Goal: Information Seeking & Learning: Find specific fact

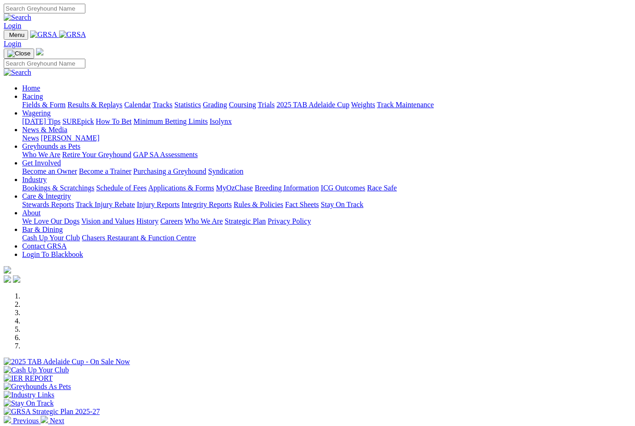
click at [43, 92] on link "Racing" at bounding box center [32, 96] width 21 height 8
click at [201, 101] on link "Statistics" at bounding box center [187, 105] width 27 height 8
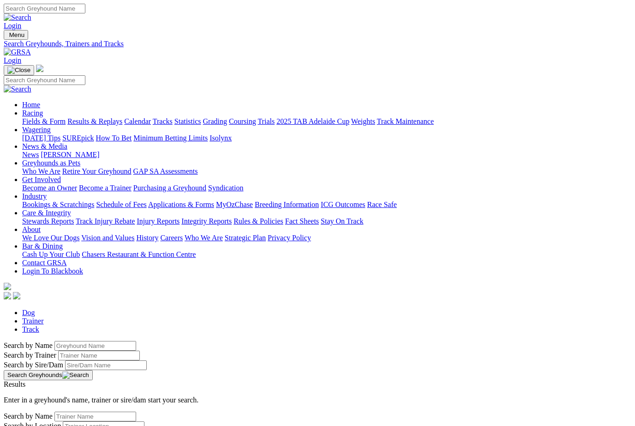
click at [60, 341] on input "Search by Greyhound name" at bounding box center [95, 346] width 82 height 10
type input "Anna valentina"
click at [93, 370] on button "Search Greyhounds" at bounding box center [48, 375] width 89 height 10
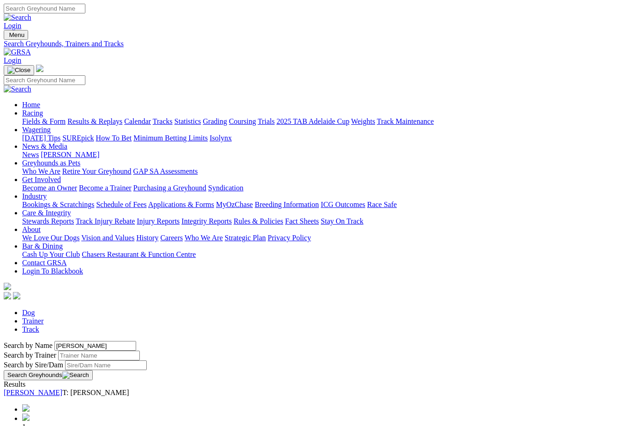
click at [62, 388] on link "Anna Valentina" at bounding box center [33, 392] width 59 height 8
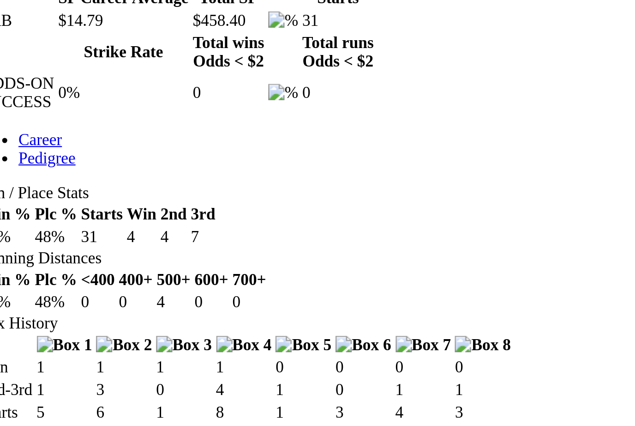
scroll to position [458, 0]
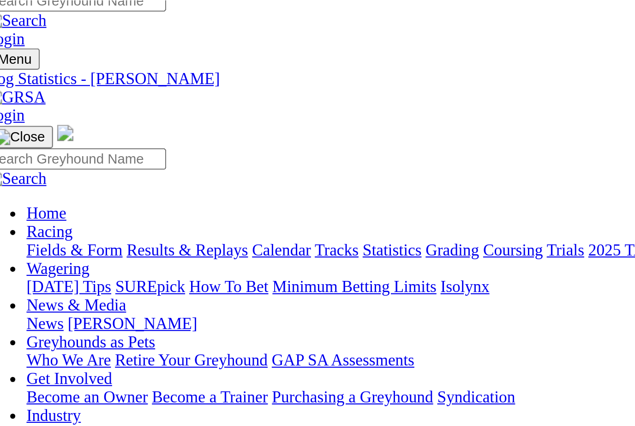
scroll to position [7, 0]
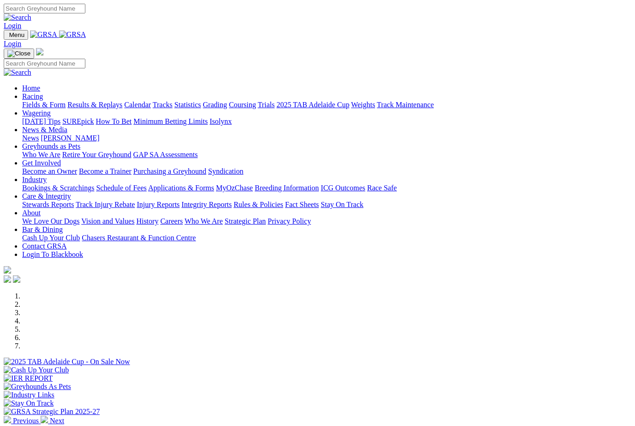
click at [67, 126] on link "News & Media" at bounding box center [44, 130] width 45 height 8
click at [99, 134] on link "[PERSON_NAME]" at bounding box center [70, 138] width 59 height 8
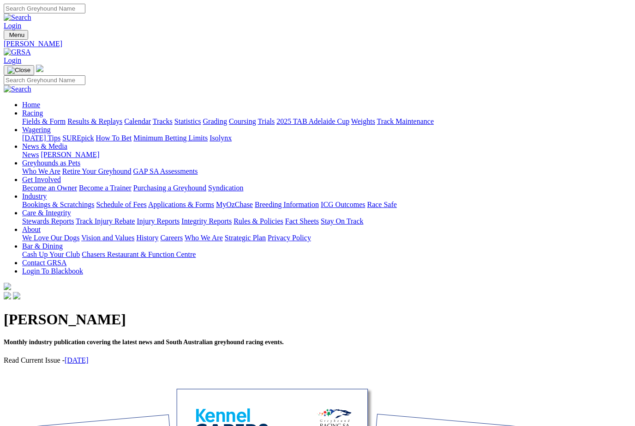
click at [89, 356] on link "[DATE]" at bounding box center [77, 360] width 24 height 8
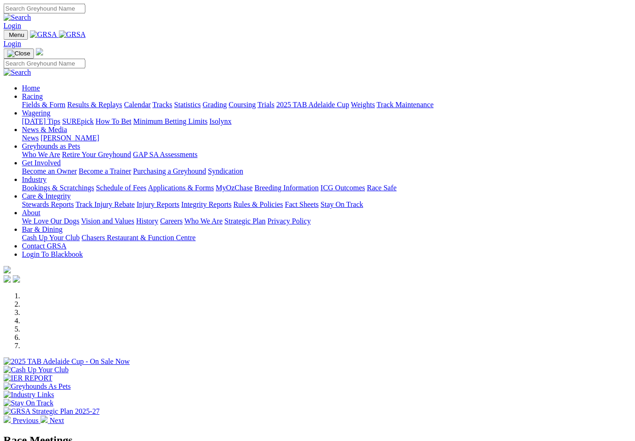
scroll to position [0, 1]
click at [47, 175] on link "Industry" at bounding box center [34, 179] width 24 height 8
click at [365, 184] on link "ICG Outcomes" at bounding box center [343, 188] width 44 height 8
